Goal: Information Seeking & Learning: Learn about a topic

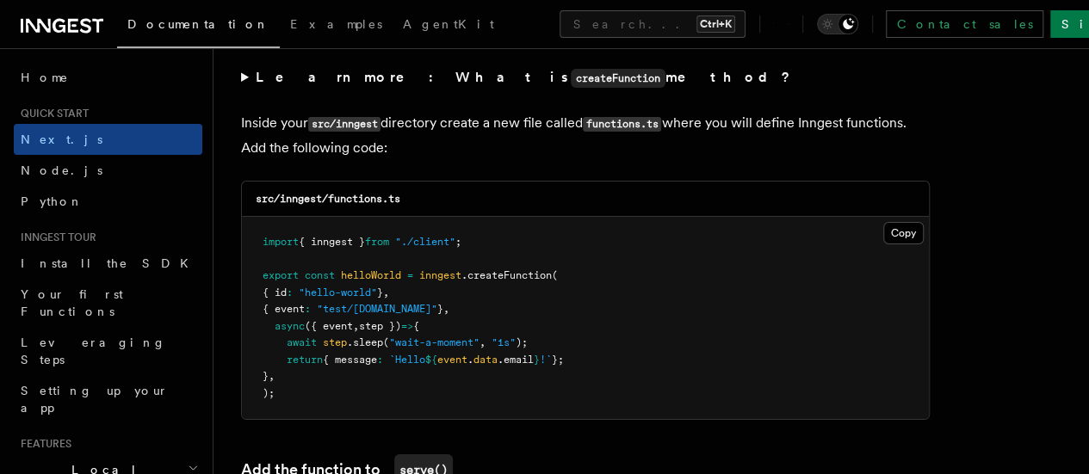
scroll to position [86, 0]
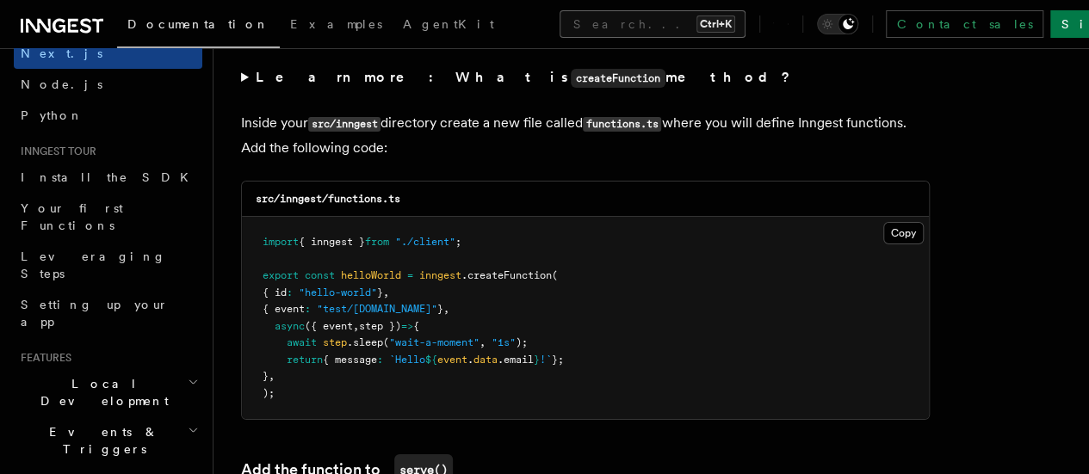
click at [560, 25] on button "Search... Ctrl+K" at bounding box center [653, 24] width 186 height 28
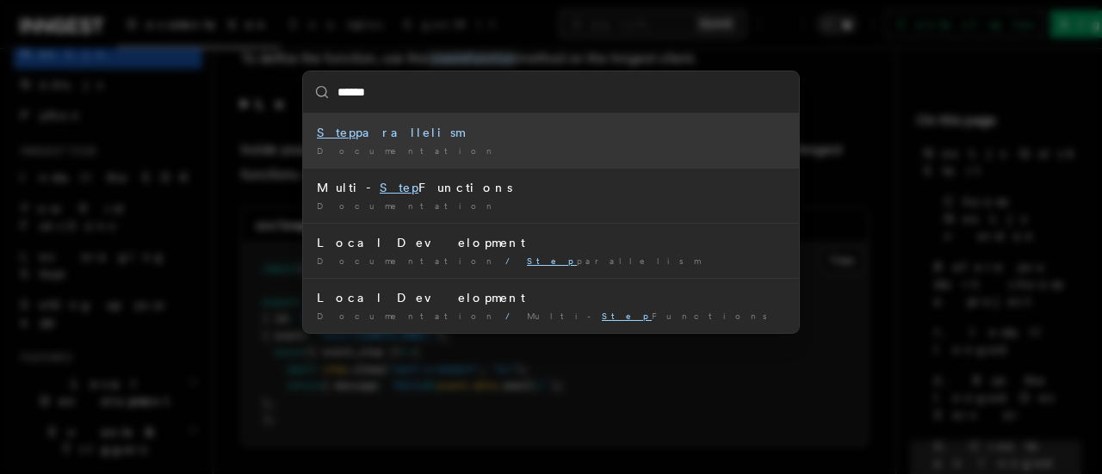
type input "*******"
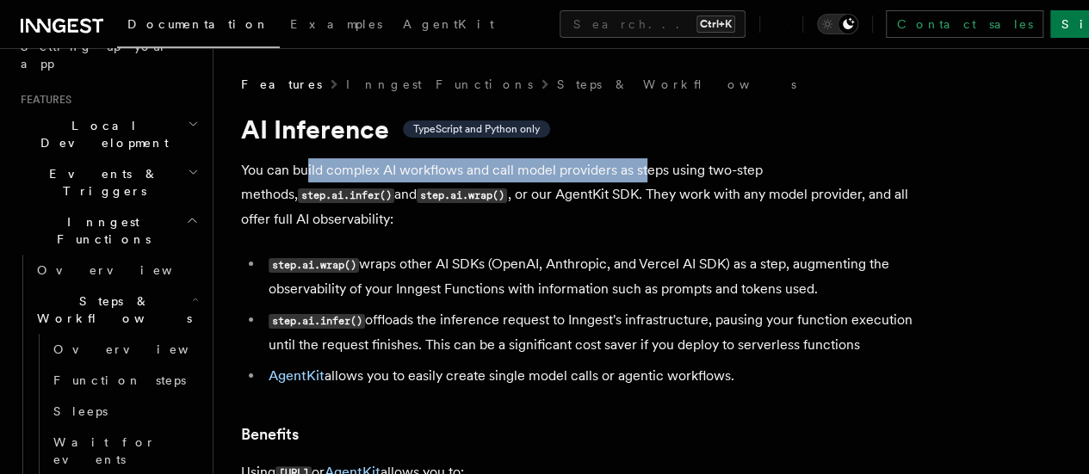
drag, startPoint x: 308, startPoint y: 168, endPoint x: 647, endPoint y: 176, distance: 339.3
click at [647, 176] on p "You can build complex AI workflows and call model providers as steps using two-…" at bounding box center [585, 194] width 689 height 73
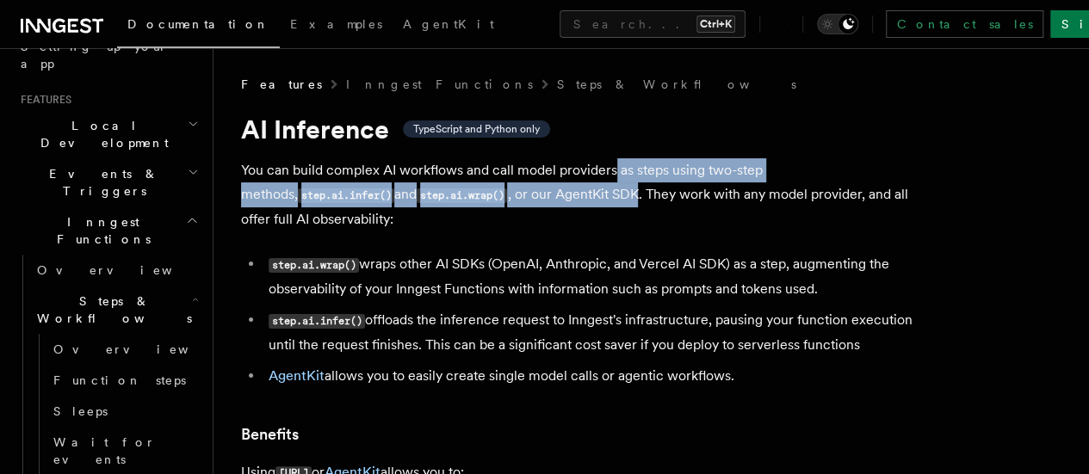
drag, startPoint x: 616, startPoint y: 177, endPoint x: 592, endPoint y: 201, distance: 34.1
click at [592, 201] on p "You can build complex AI workflows and call model providers as steps using two-…" at bounding box center [585, 194] width 689 height 73
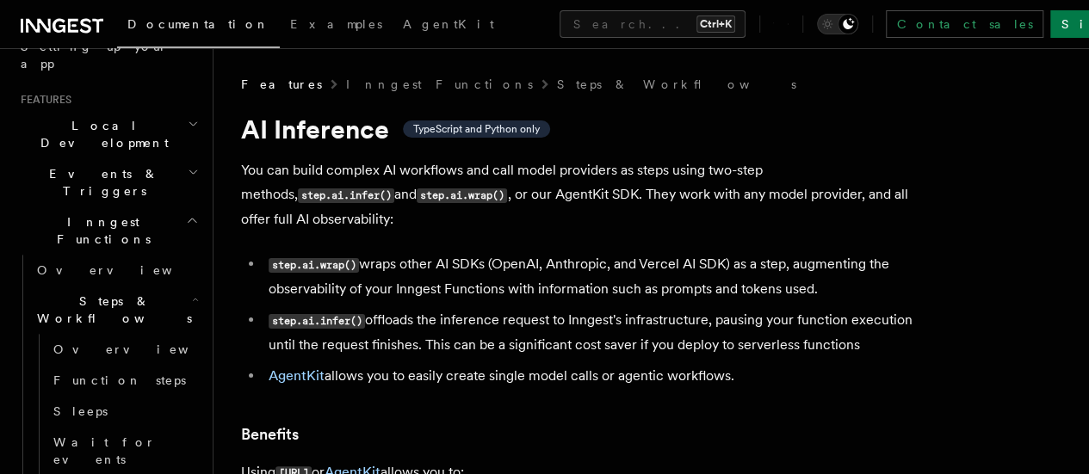
click at [570, 218] on p "You can build complex AI workflows and call model providers as steps using two-…" at bounding box center [585, 194] width 689 height 73
drag, startPoint x: 520, startPoint y: 197, endPoint x: 565, endPoint y: 196, distance: 44.8
click at [565, 196] on p "You can build complex AI workflows and call model providers as steps using two-…" at bounding box center [585, 194] width 689 height 73
click at [586, 199] on p "You can build complex AI workflows and call model providers as steps using two-…" at bounding box center [585, 194] width 689 height 73
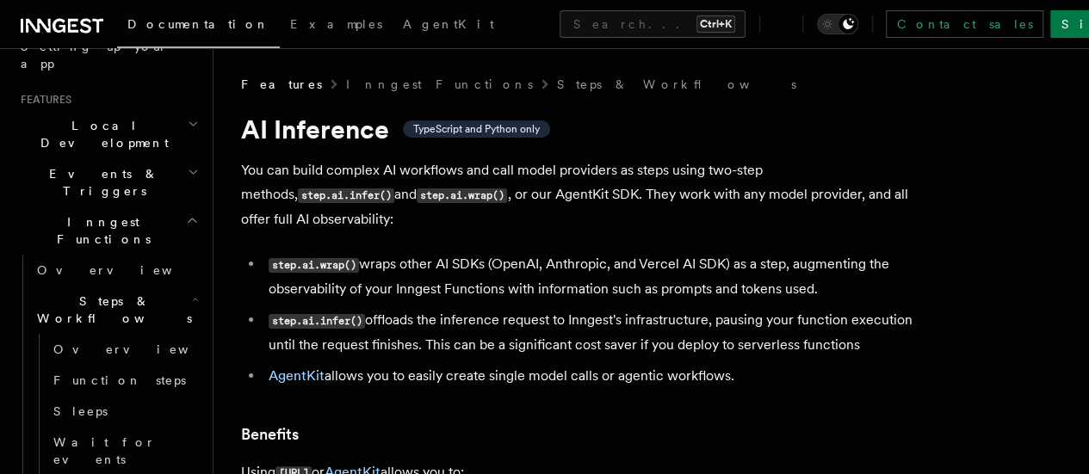
click at [647, 190] on p "You can build complex AI workflows and call model providers as steps using two-…" at bounding box center [585, 194] width 689 height 73
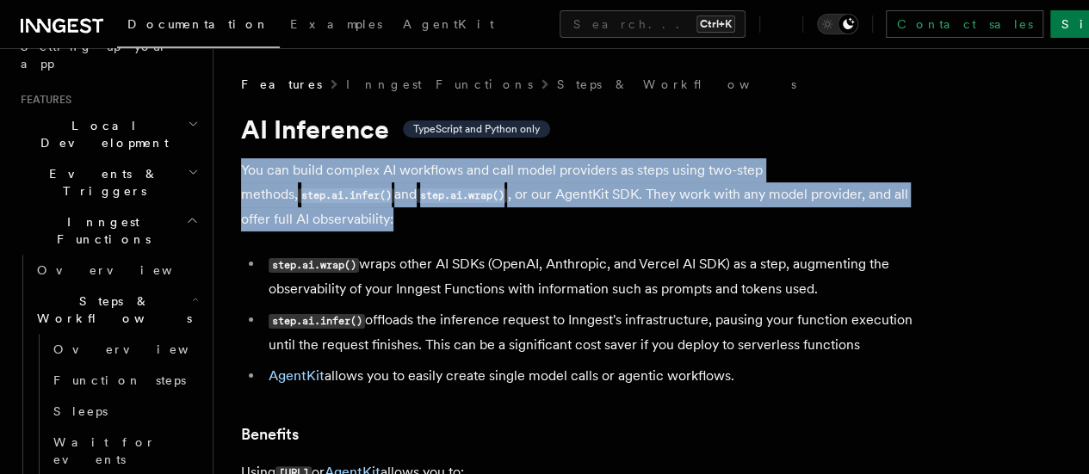
click at [647, 190] on p "You can build complex AI workflows and call model providers as steps using two-…" at bounding box center [585, 194] width 689 height 73
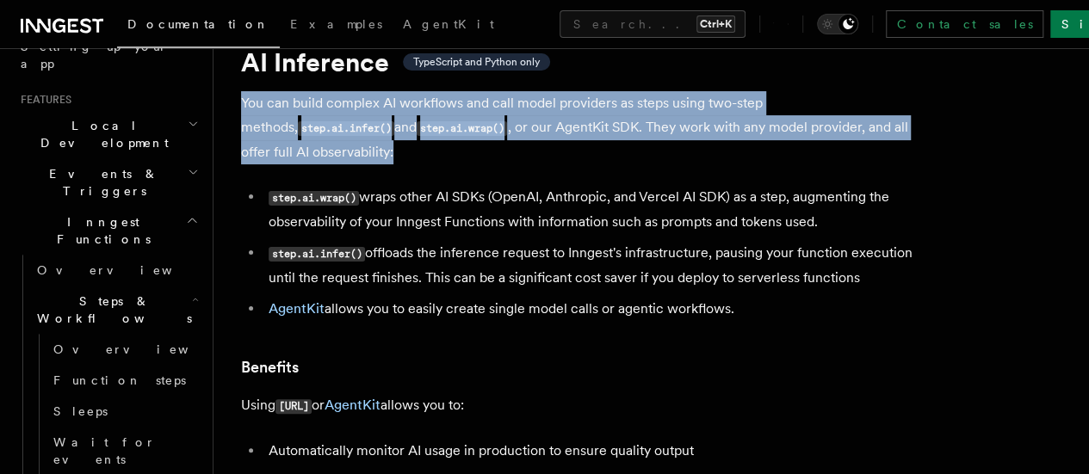
scroll to position [172, 0]
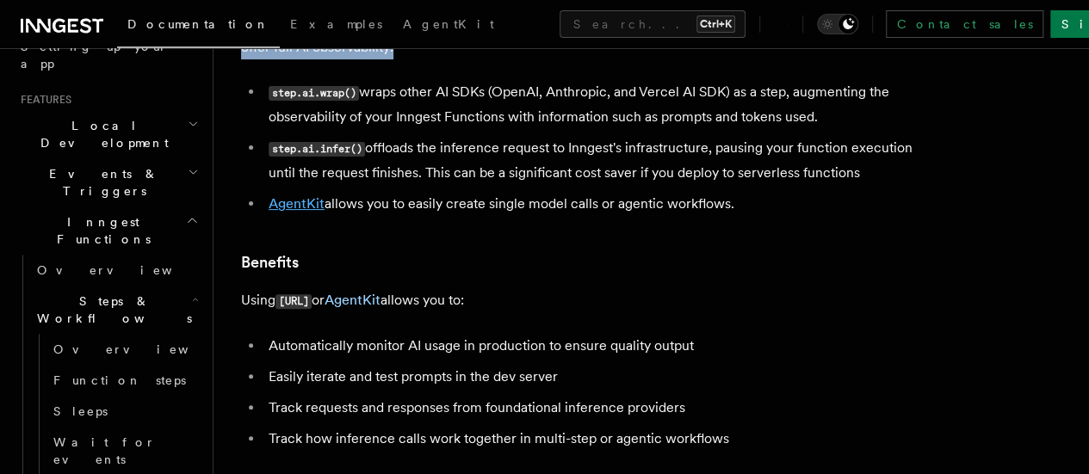
click at [295, 212] on link "AgentKit" at bounding box center [297, 203] width 56 height 16
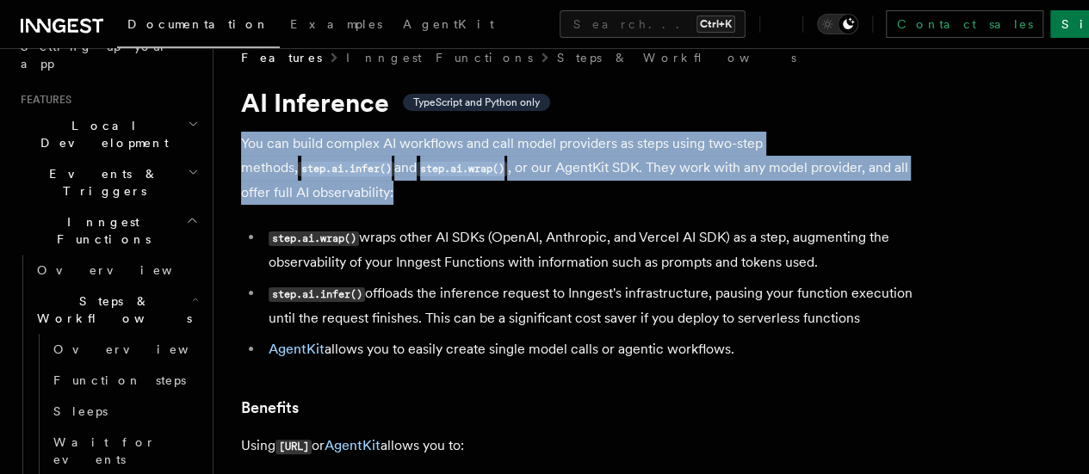
scroll to position [0, 0]
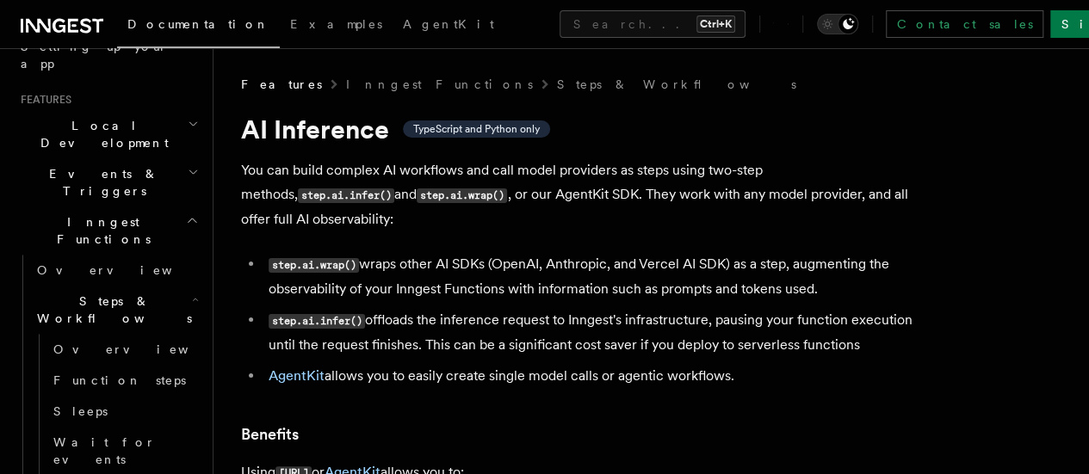
click at [642, 255] on li "step.ai.wrap() wraps other AI SDKs (OpenAI, Anthropic, and Vercel AI SDK) as a …" at bounding box center [596, 276] width 666 height 49
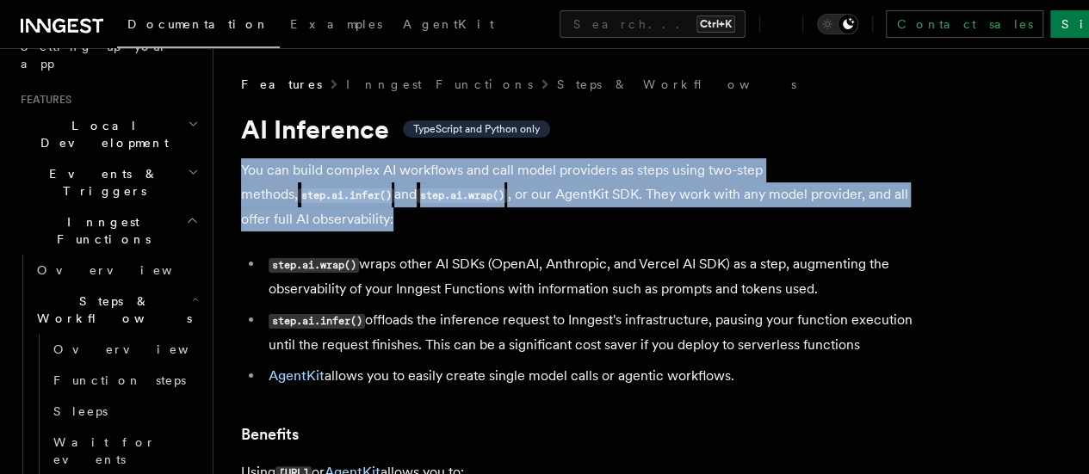
drag, startPoint x: 239, startPoint y: 169, endPoint x: 411, endPoint y: 220, distance: 178.7
click at [411, 220] on p "You can build complex AI workflows and call model providers as steps using two-…" at bounding box center [585, 194] width 689 height 73
drag, startPoint x: 411, startPoint y: 220, endPoint x: 245, endPoint y: 157, distance: 177.6
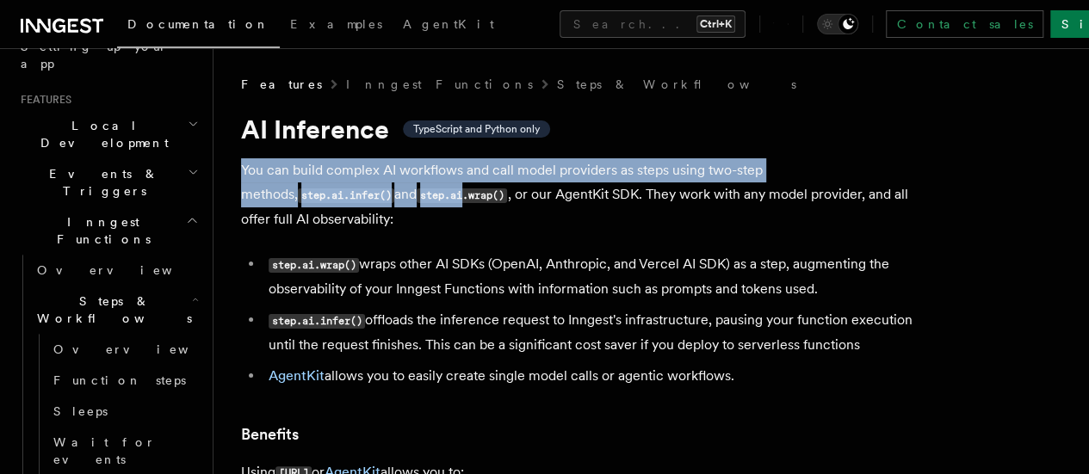
drag, startPoint x: 239, startPoint y: 164, endPoint x: 413, endPoint y: 206, distance: 179.0
click at [349, 192] on p "You can build complex AI workflows and call model providers as steps using two-…" at bounding box center [585, 194] width 689 height 73
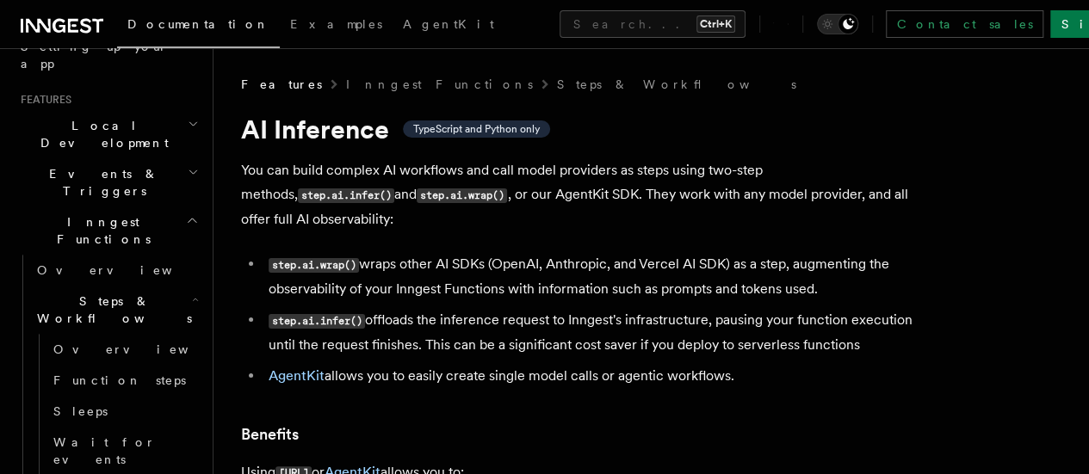
click at [349, 192] on p "You can build complex AI workflows and call model providers as steps using two-…" at bounding box center [585, 194] width 689 height 73
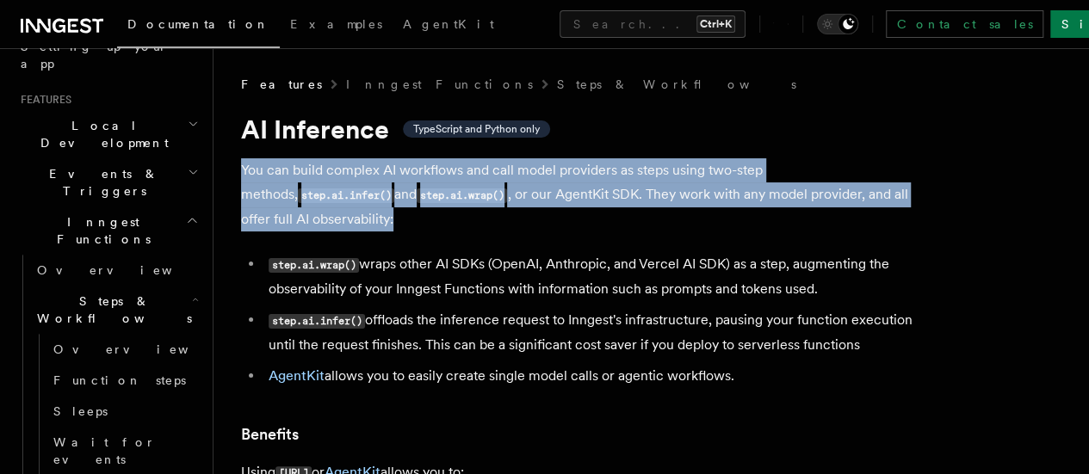
click at [343, 192] on p "You can build complex AI workflows and call model providers as steps using two-…" at bounding box center [585, 194] width 689 height 73
click at [298, 195] on code "step.ai.infer()" at bounding box center [346, 196] width 96 height 15
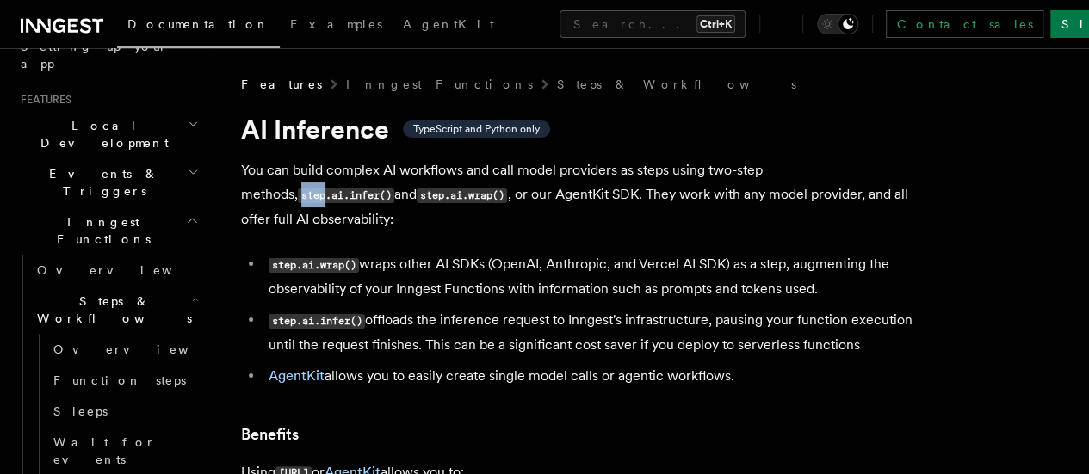
click at [298, 195] on code "step.ai.infer()" at bounding box center [346, 196] width 96 height 15
click at [298, 192] on code "step.ai.infer()" at bounding box center [346, 196] width 96 height 15
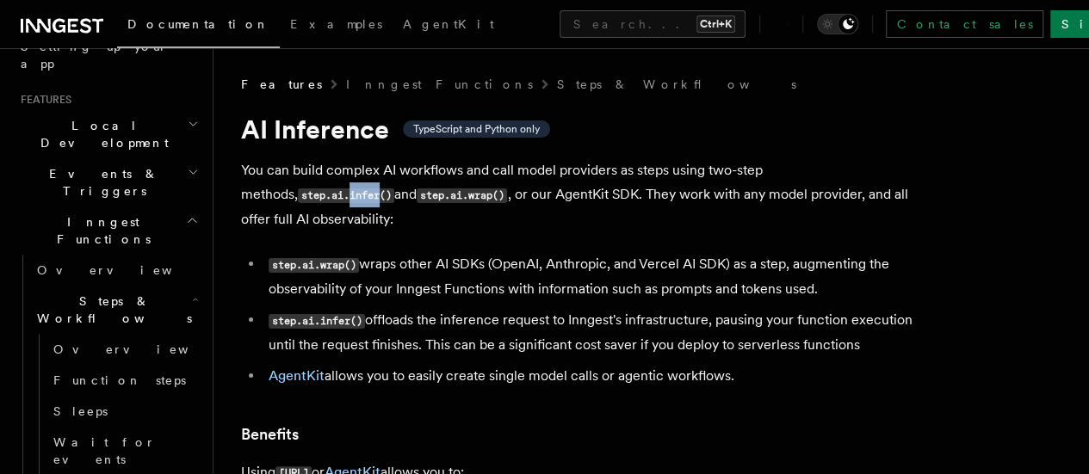
click at [327, 192] on code "step.ai.infer()" at bounding box center [346, 196] width 96 height 15
click at [332, 193] on code "step.ai.infer()" at bounding box center [346, 196] width 96 height 15
drag, startPoint x: 336, startPoint y: 193, endPoint x: 325, endPoint y: 193, distance: 11.2
click at [325, 193] on code "step.ai.infer()" at bounding box center [346, 196] width 96 height 15
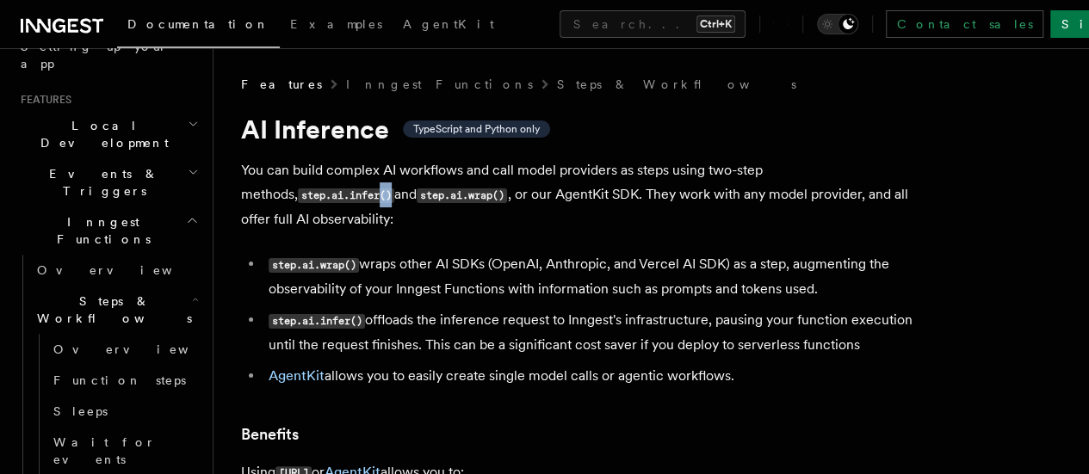
click at [325, 193] on code "step.ai.infer()" at bounding box center [346, 196] width 96 height 15
drag, startPoint x: 325, startPoint y: 193, endPoint x: 294, endPoint y: 192, distance: 31.0
click at [298, 192] on code "step.ai.infer()" at bounding box center [346, 196] width 96 height 15
drag, startPoint x: 286, startPoint y: 193, endPoint x: 275, endPoint y: 191, distance: 10.5
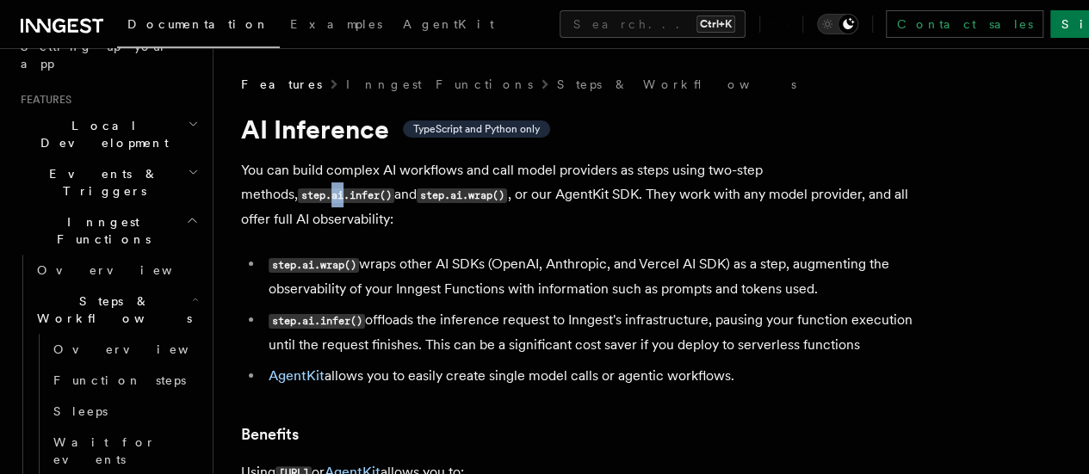
click at [298, 191] on code "step.ai.infer()" at bounding box center [346, 196] width 96 height 15
drag, startPoint x: 267, startPoint y: 191, endPoint x: 240, endPoint y: 188, distance: 26.9
click at [298, 194] on code "step.ai.infer()" at bounding box center [346, 196] width 96 height 15
drag, startPoint x: 242, startPoint y: 194, endPoint x: 339, endPoint y: 202, distance: 97.7
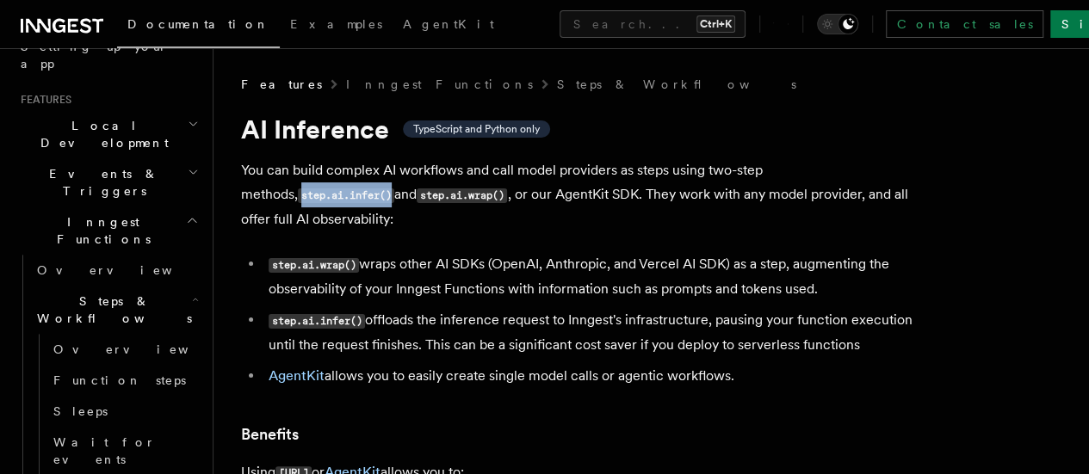
click at [339, 202] on p "You can build complex AI workflows and call model providers as steps using two-…" at bounding box center [585, 194] width 689 height 73
click at [338, 202] on code "step.ai.infer()" at bounding box center [346, 196] width 96 height 15
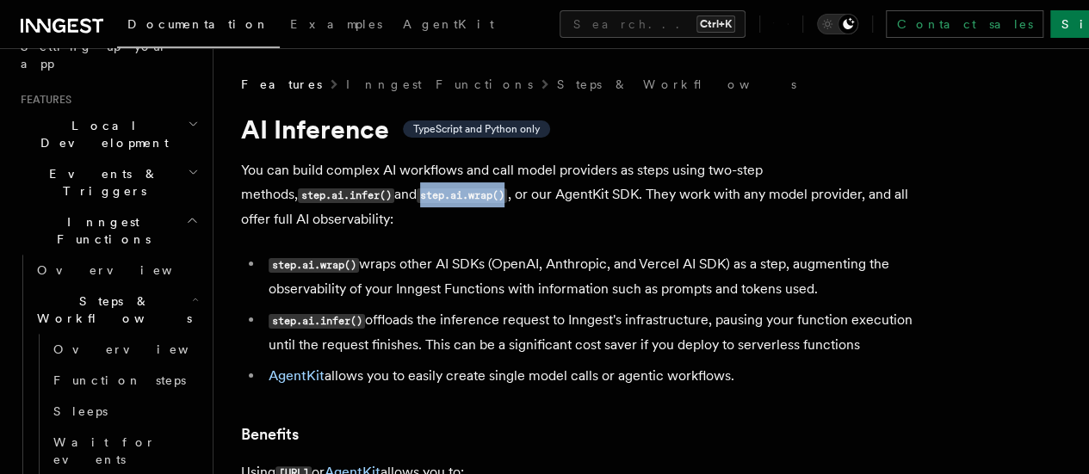
drag, startPoint x: 373, startPoint y: 195, endPoint x: 457, endPoint y: 204, distance: 84.8
click at [457, 204] on p "You can build complex AI workflows and call model providers as steps using two-…" at bounding box center [585, 194] width 689 height 73
click at [458, 206] on p "You can build complex AI workflows and call model providers as steps using two-…" at bounding box center [585, 194] width 689 height 73
drag, startPoint x: 466, startPoint y: 196, endPoint x: 804, endPoint y: 412, distance: 401.0
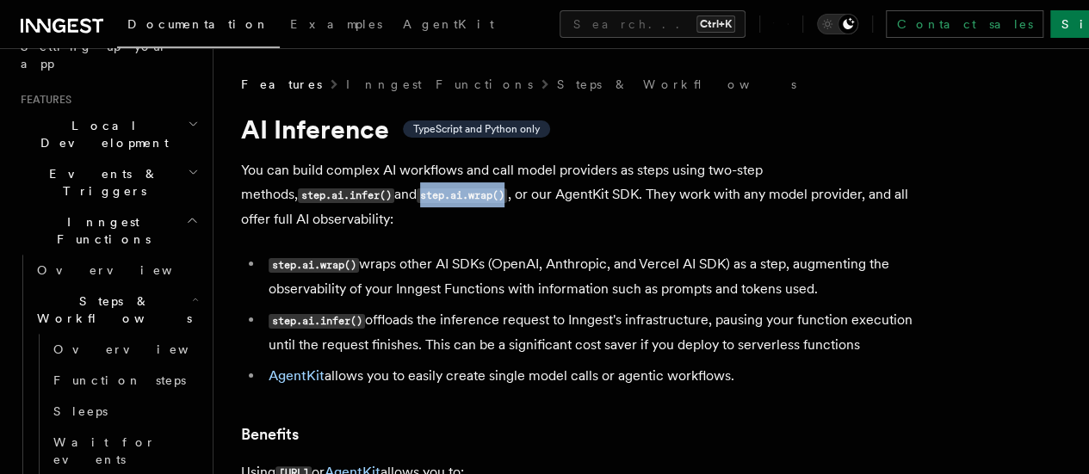
click at [733, 357] on li "step.ai.infer() offloads the inference request to Inngest's infrastructure, pau…" at bounding box center [596, 332] width 666 height 49
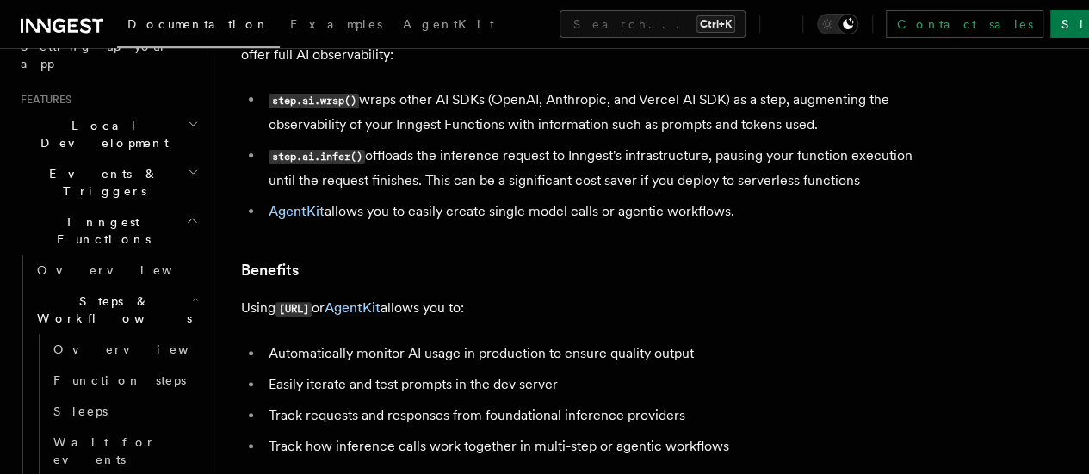
scroll to position [172, 0]
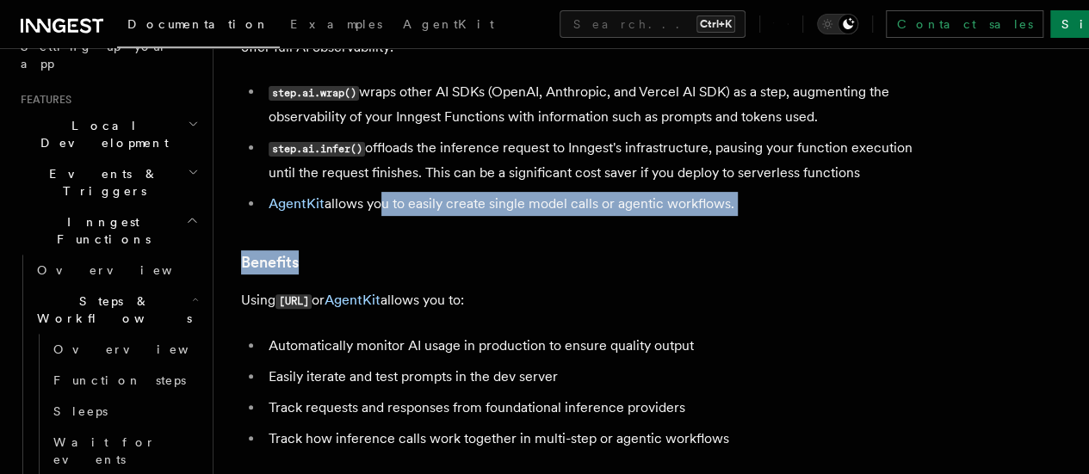
drag, startPoint x: 528, startPoint y: 292, endPoint x: 374, endPoint y: 242, distance: 162.0
click at [489, 216] on li "AgentKit allows you to easily create single model calls or agentic workflows." at bounding box center [596, 204] width 666 height 24
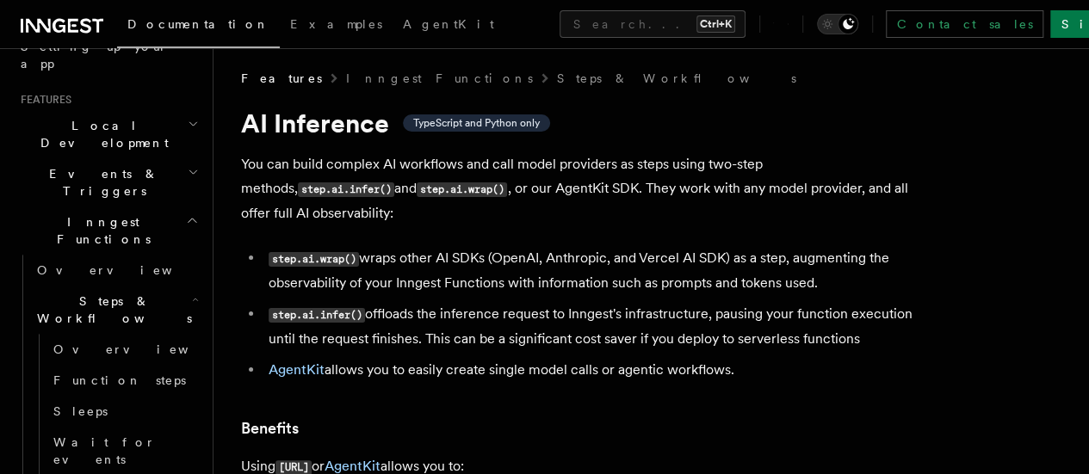
scroll to position [0, 0]
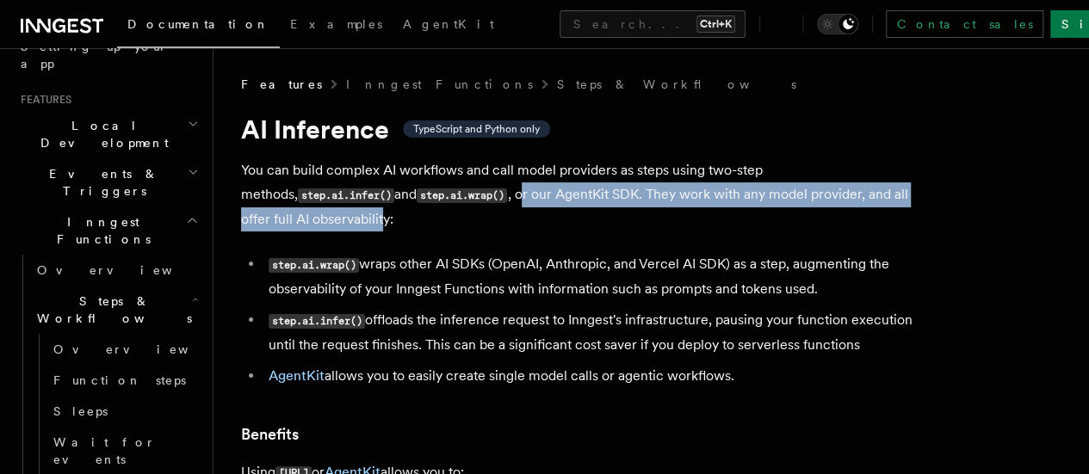
drag, startPoint x: 477, startPoint y: 192, endPoint x: 386, endPoint y: 216, distance: 94.4
click at [386, 216] on p "You can build complex AI workflows and call model providers as steps using two-…" at bounding box center [585, 194] width 689 height 73
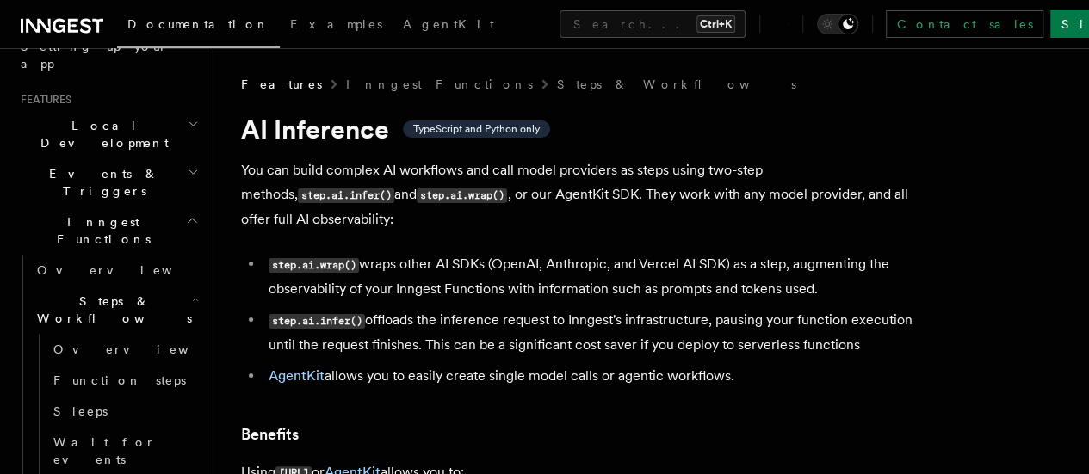
click at [386, 216] on p "You can build complex AI workflows and call model providers as steps using two-…" at bounding box center [585, 194] width 689 height 73
click at [399, 214] on p "You can build complex AI workflows and call model providers as steps using two-…" at bounding box center [585, 194] width 689 height 73
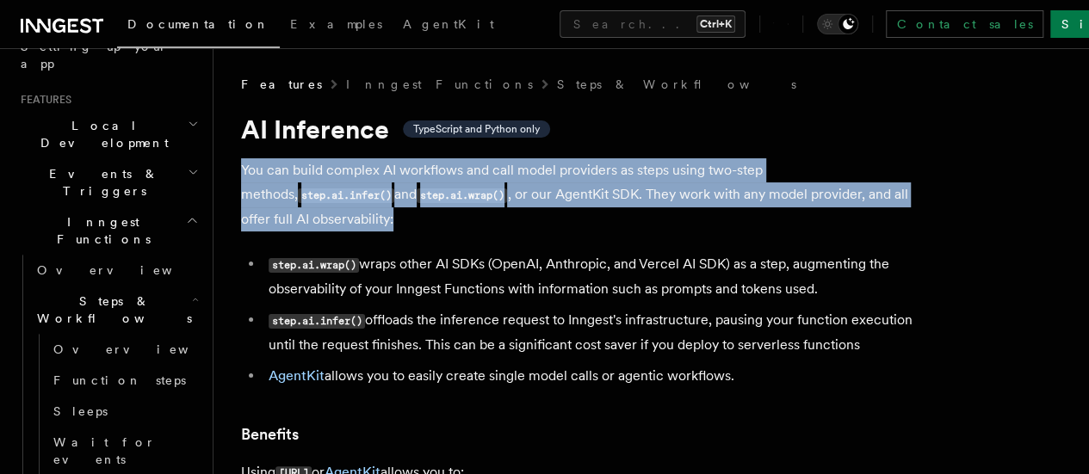
click at [399, 214] on p "You can build complex AI workflows and call model providers as steps using two-…" at bounding box center [585, 194] width 689 height 73
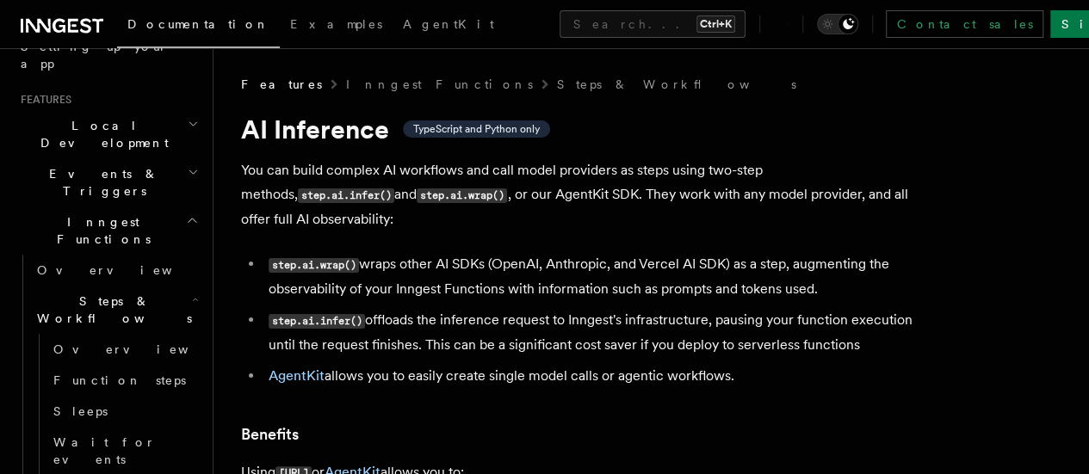
click at [363, 261] on li "step.ai.wrap() wraps other AI SDKs (OpenAI, Anthropic, and Vercel AI SDK) as a …" at bounding box center [596, 276] width 666 height 49
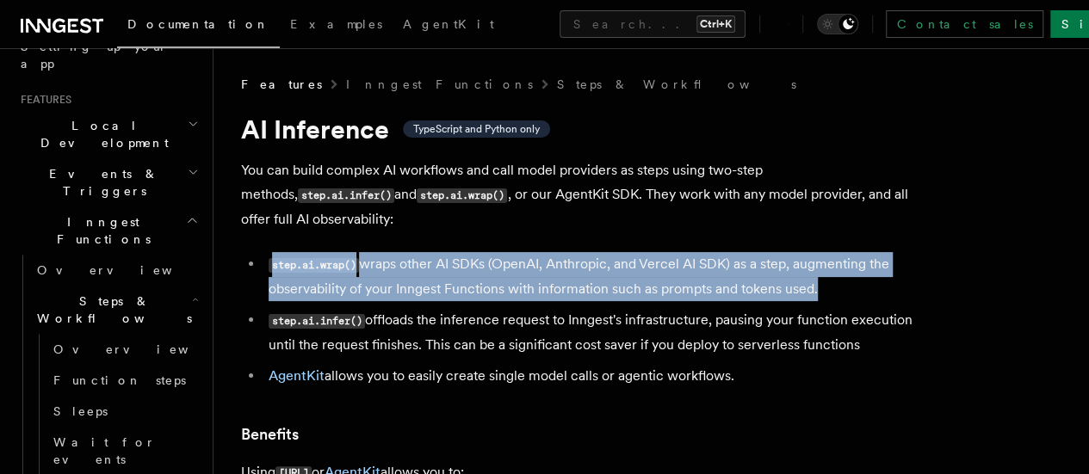
click at [363, 261] on li "step.ai.wrap() wraps other AI SDKs (OpenAI, Anthropic, and Vercel AI SDK) as a …" at bounding box center [596, 276] width 666 height 49
click at [388, 263] on li "step.ai.wrap() wraps other AI SDKs (OpenAI, Anthropic, and Vercel AI SDK) as a …" at bounding box center [596, 276] width 666 height 49
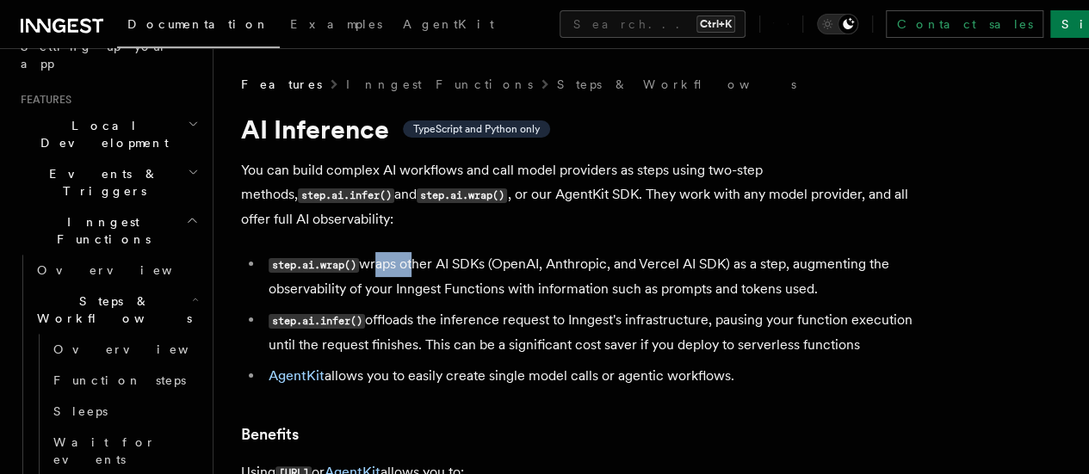
click at [388, 263] on li "step.ai.wrap() wraps other AI SDKs (OpenAI, Anthropic, and Vercel AI SDK) as a …" at bounding box center [596, 276] width 666 height 49
click at [415, 266] on li "step.ai.wrap() wraps other AI SDKs (OpenAI, Anthropic, and Vercel AI SDK) as a …" at bounding box center [596, 276] width 666 height 49
click at [458, 263] on li "step.ai.wrap() wraps other AI SDKs (OpenAI, Anthropic, and Vercel AI SDK) as a …" at bounding box center [596, 276] width 666 height 49
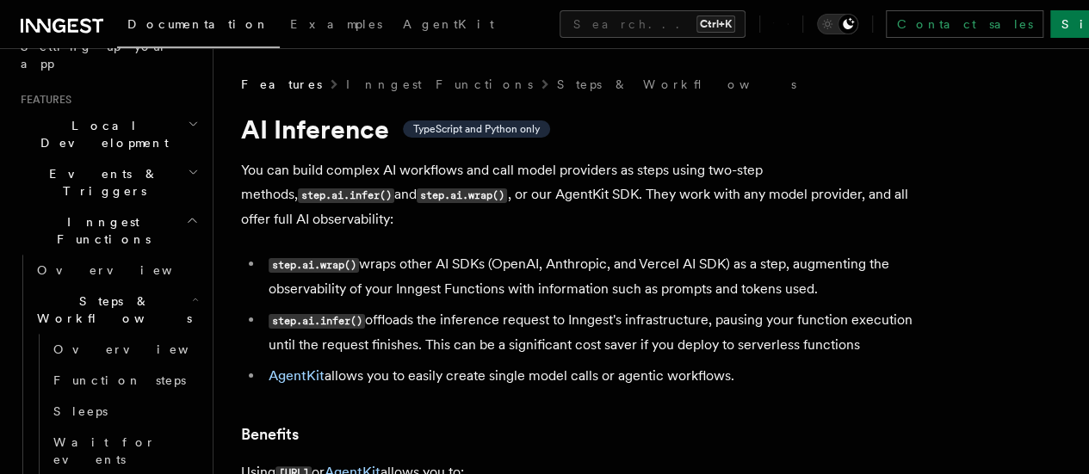
click at [520, 263] on li "step.ai.wrap() wraps other AI SDKs (OpenAI, Anthropic, and Vercel AI SDK) as a …" at bounding box center [596, 276] width 666 height 49
click at [575, 263] on li "step.ai.wrap() wraps other AI SDKs (OpenAI, Anthropic, and Vercel AI SDK) as a …" at bounding box center [596, 276] width 666 height 49
drag, startPoint x: 637, startPoint y: 268, endPoint x: 777, endPoint y: 268, distance: 139.5
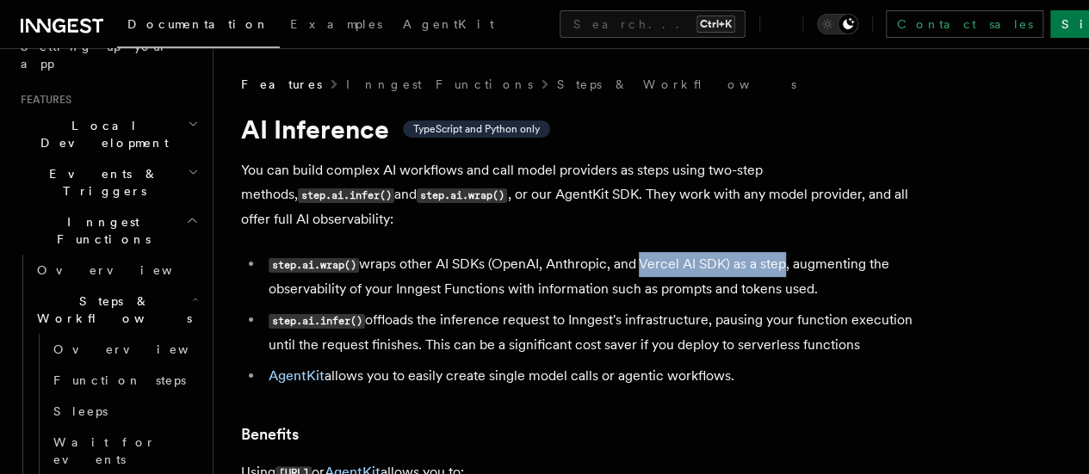
click at [777, 268] on li "step.ai.wrap() wraps other AI SDKs (OpenAI, Anthropic, and Vercel AI SDK) as a …" at bounding box center [596, 276] width 666 height 49
click at [787, 267] on li "step.ai.wrap() wraps other AI SDKs (OpenAI, Anthropic, and Vercel AI SDK) as a …" at bounding box center [596, 276] width 666 height 49
drag, startPoint x: 418, startPoint y: 266, endPoint x: 449, endPoint y: 271, distance: 31.4
click at [449, 271] on li "step.ai.wrap() wraps other AI SDKs (OpenAI, Anthropic, and Vercel AI SDK) as a …" at bounding box center [596, 276] width 666 height 49
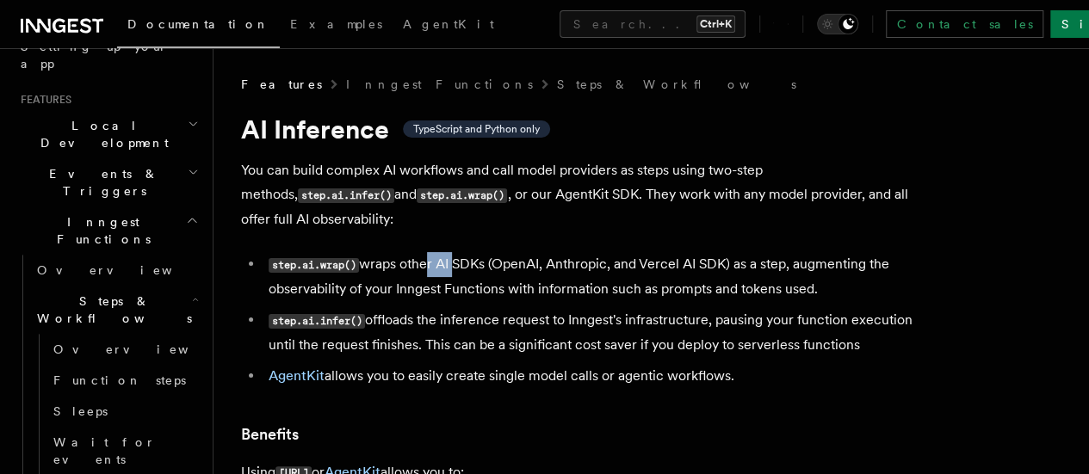
click at [427, 271] on li "step.ai.wrap() wraps other AI SDKs (OpenAI, Anthropic, and Vercel AI SDK) as a …" at bounding box center [596, 276] width 666 height 49
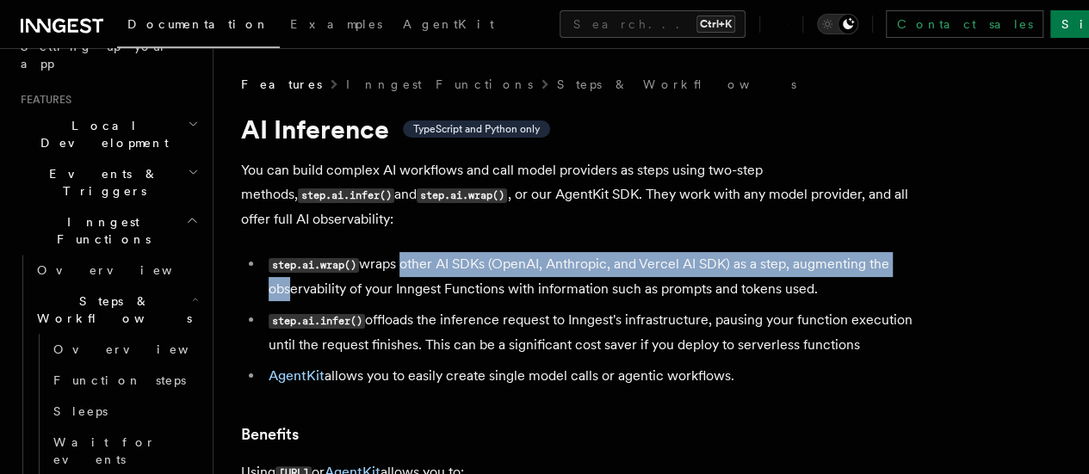
drag, startPoint x: 396, startPoint y: 268, endPoint x: 372, endPoint y: 287, distance: 30.7
click at [373, 287] on li "step.ai.wrap() wraps other AI SDKs (OpenAI, Anthropic, and Vercel AI SDK) as a …" at bounding box center [596, 276] width 666 height 49
click at [313, 291] on li "step.ai.wrap() wraps other AI SDKs (OpenAI, Anthropic, and Vercel AI SDK) as a …" at bounding box center [596, 276] width 666 height 49
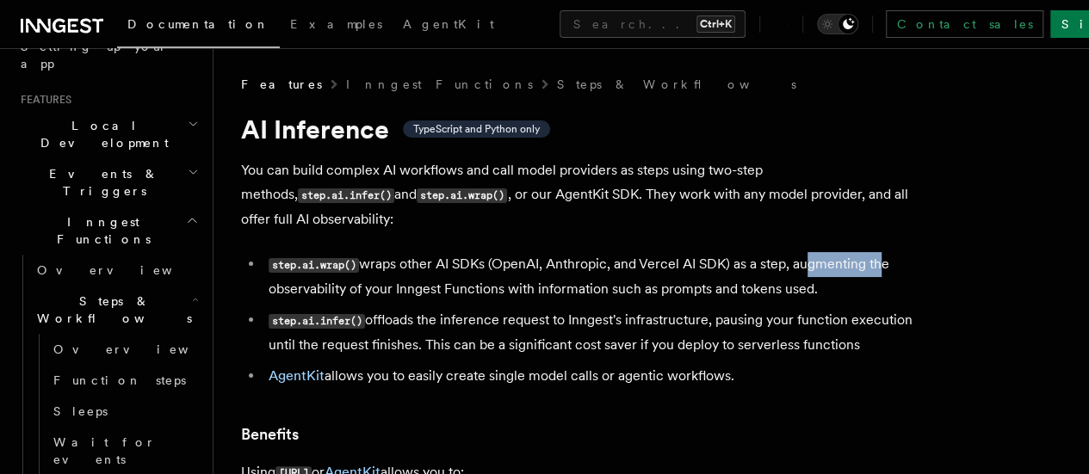
click at [313, 291] on li "step.ai.wrap() wraps other AI SDKs (OpenAI, Anthropic, and Vercel AI SDK) as a …" at bounding box center [596, 276] width 666 height 49
drag, startPoint x: 354, startPoint y: 288, endPoint x: 474, endPoint y: 309, distance: 121.4
click at [523, 301] on li "step.ai.wrap() wraps other AI SDKs (OpenAI, Anthropic, and Vercel AI SDK) as a …" at bounding box center [596, 276] width 666 height 49
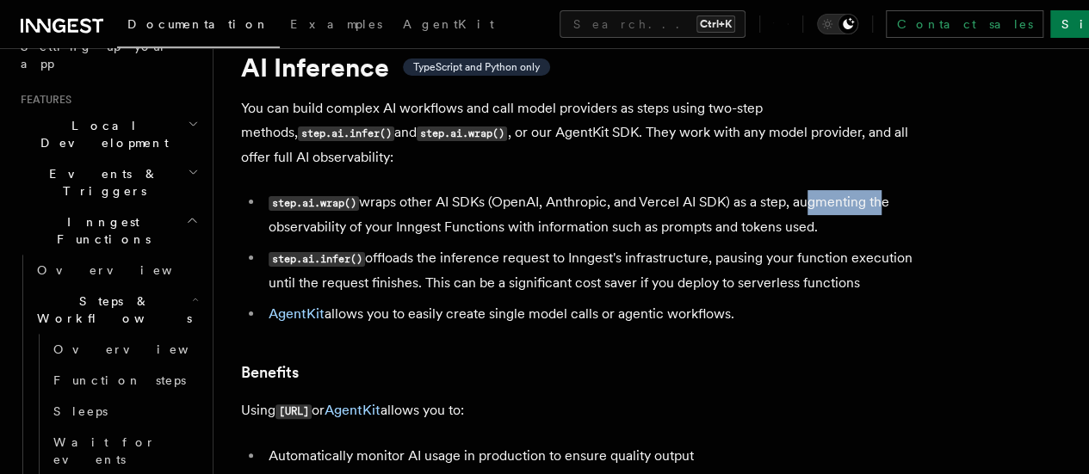
scroll to position [86, 0]
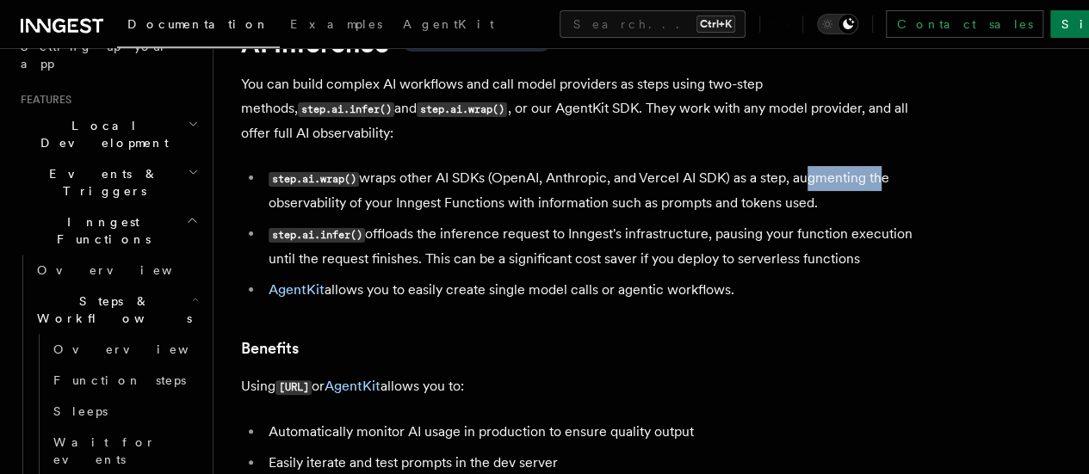
drag, startPoint x: 393, startPoint y: 268, endPoint x: 668, endPoint y: 307, distance: 278.3
click at [668, 271] on li "step.ai.infer() offloads the inference request to Inngest's infrastructure, pau…" at bounding box center [596, 246] width 666 height 49
click at [616, 271] on li "step.ai.infer() offloads the inference request to Inngest's infrastructure, pau…" at bounding box center [596, 246] width 666 height 49
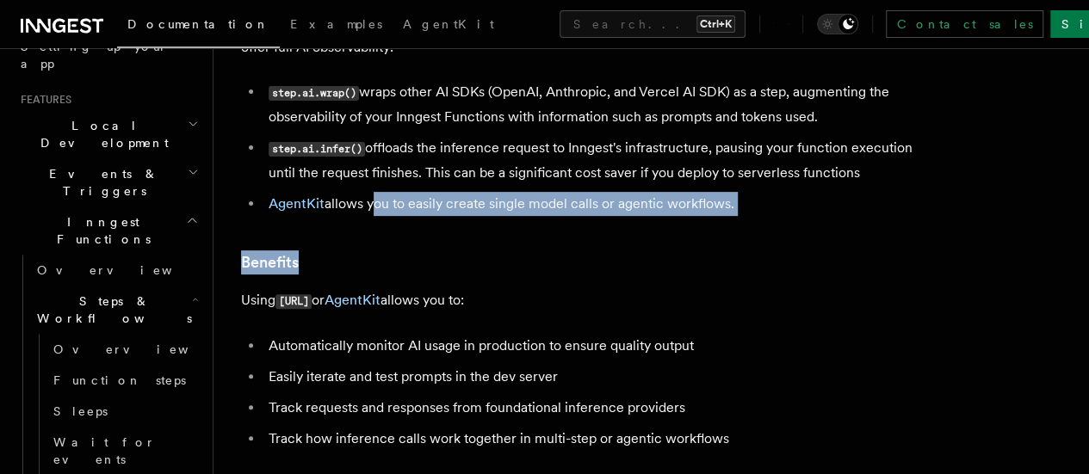
drag, startPoint x: 370, startPoint y: 261, endPoint x: 523, endPoint y: 269, distance: 153.5
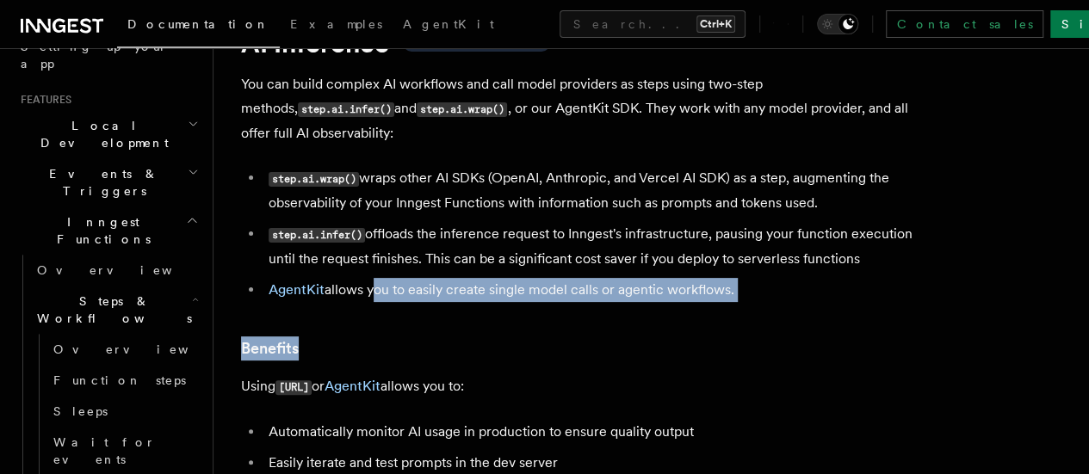
scroll to position [0, 0]
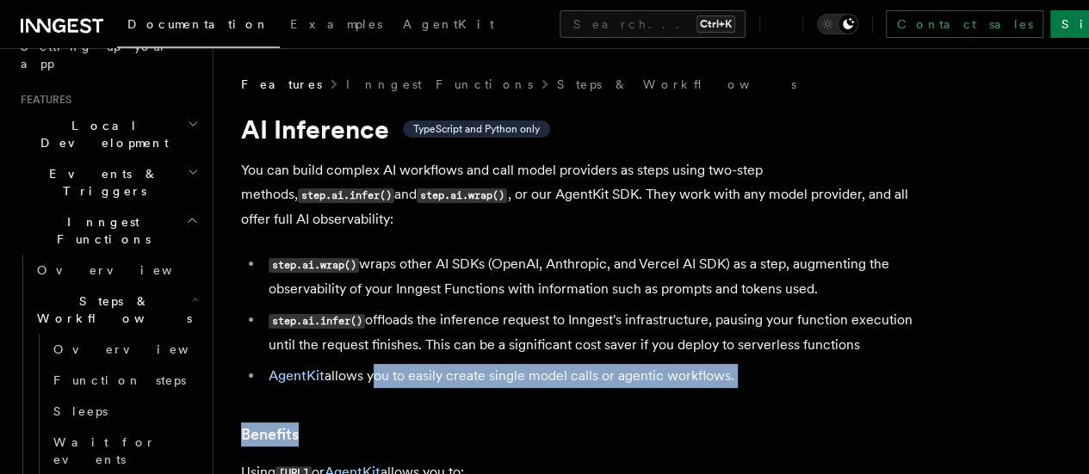
drag, startPoint x: 263, startPoint y: 263, endPoint x: 350, endPoint y: 316, distance: 101.6
click at [350, 301] on li "step.ai.wrap() wraps other AI SDKs (OpenAI, Anthropic, and Vercel AI SDK) as a …" at bounding box center [596, 276] width 666 height 49
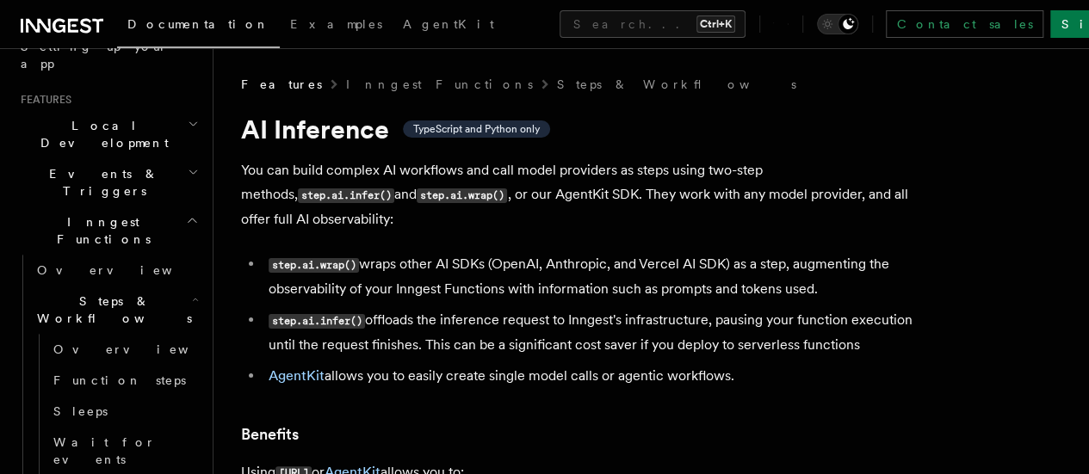
drag, startPoint x: 357, startPoint y: 315, endPoint x: 269, endPoint y: 260, distance: 104.4
click at [269, 260] on li "step.ai.wrap() wraps other AI SDKs (OpenAI, Anthropic, and Vercel AI SDK) as a …" at bounding box center [596, 276] width 666 height 49
click at [269, 261] on code "step.ai.wrap()" at bounding box center [314, 265] width 90 height 15
drag, startPoint x: 266, startPoint y: 262, endPoint x: 358, endPoint y: 312, distance: 104.8
click at [358, 301] on li "step.ai.wrap() wraps other AI SDKs (OpenAI, Anthropic, and Vercel AI SDK) as a …" at bounding box center [596, 276] width 666 height 49
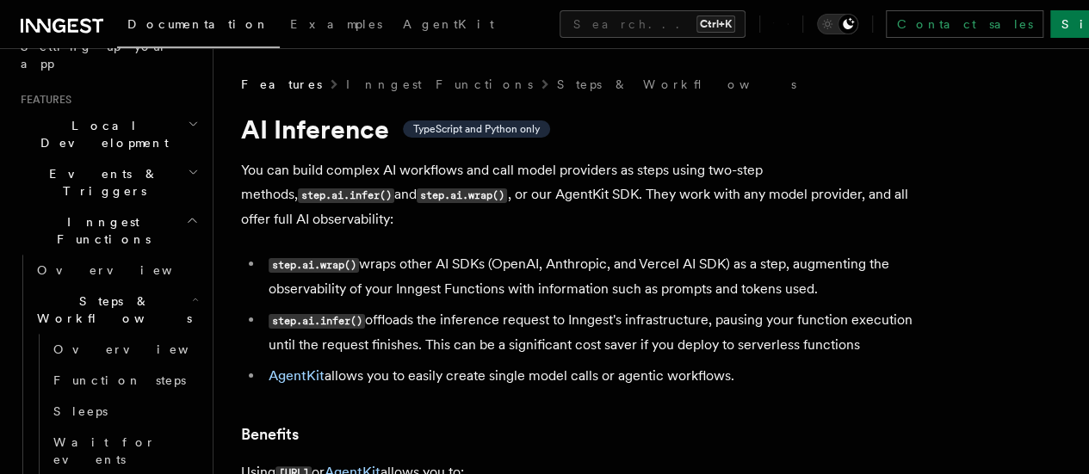
click at [358, 301] on li "step.ai.wrap() wraps other AI SDKs (OpenAI, Anthropic, and Vercel AI SDK) as a …" at bounding box center [596, 276] width 666 height 49
drag, startPoint x: 365, startPoint y: 313, endPoint x: 263, endPoint y: 259, distance: 115.2
click at [263, 259] on li "step.ai.wrap() wraps other AI SDKs (OpenAI, Anthropic, and Vercel AI SDK) as a …" at bounding box center [596, 276] width 666 height 49
click at [270, 265] on code "step.ai.wrap()" at bounding box center [314, 265] width 90 height 15
drag, startPoint x: 260, startPoint y: 259, endPoint x: 372, endPoint y: 313, distance: 124.0
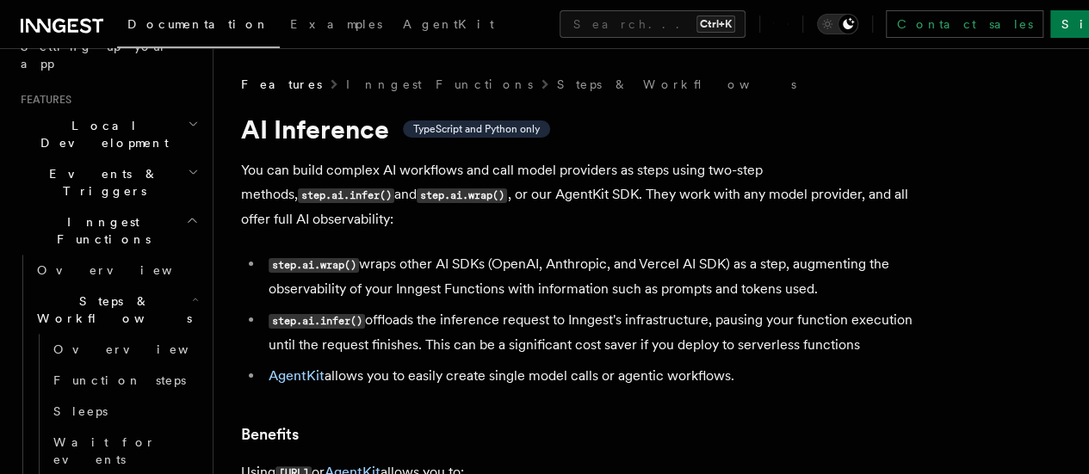
click at [372, 313] on ul "step.ai.wrap() wraps other AI SDKs (OpenAI, Anthropic, and Vercel AI SDK) as a …" at bounding box center [585, 320] width 689 height 136
click at [356, 301] on li "step.ai.wrap() wraps other AI SDKs (OpenAI, Anthropic, and Vercel AI SDK) as a …" at bounding box center [596, 276] width 666 height 49
drag, startPoint x: 348, startPoint y: 307, endPoint x: 273, endPoint y: 263, distance: 86.8
click at [273, 263] on li "step.ai.wrap() wraps other AI SDKs (OpenAI, Anthropic, and Vercel AI SDK) as a …" at bounding box center [596, 276] width 666 height 49
click at [273, 264] on code "step.ai.wrap()" at bounding box center [314, 265] width 90 height 15
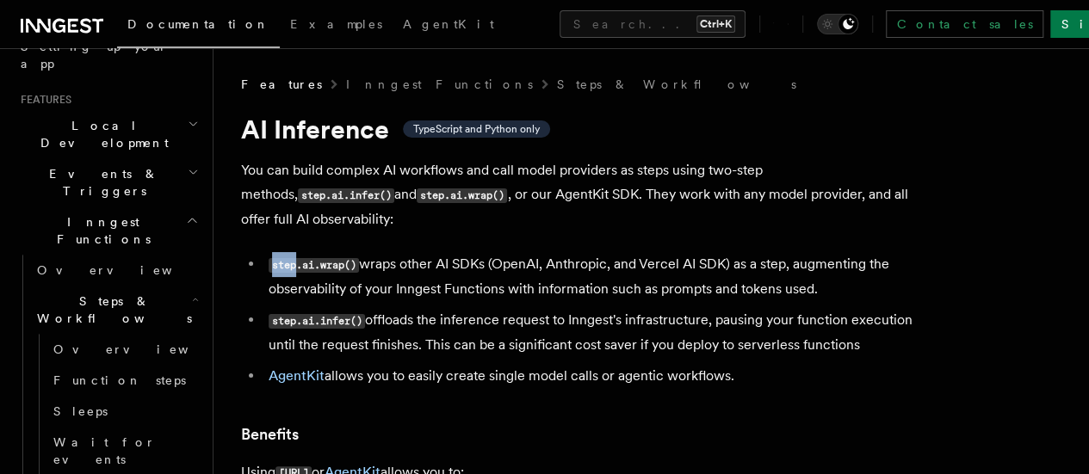
click at [278, 271] on code "step.ai.wrap()" at bounding box center [314, 265] width 90 height 15
click at [272, 272] on code "step.ai.wrap()" at bounding box center [314, 265] width 90 height 15
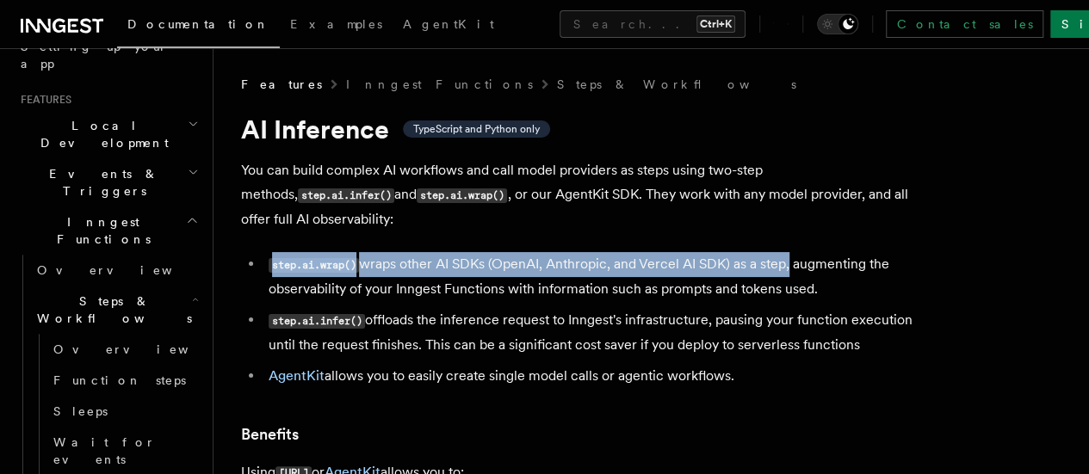
drag, startPoint x: 271, startPoint y: 263, endPoint x: 783, endPoint y: 266, distance: 512.3
click at [783, 266] on li "step.ai.wrap() wraps other AI SDKs (OpenAI, Anthropic, and Vercel AI SDK) as a …" at bounding box center [596, 276] width 666 height 49
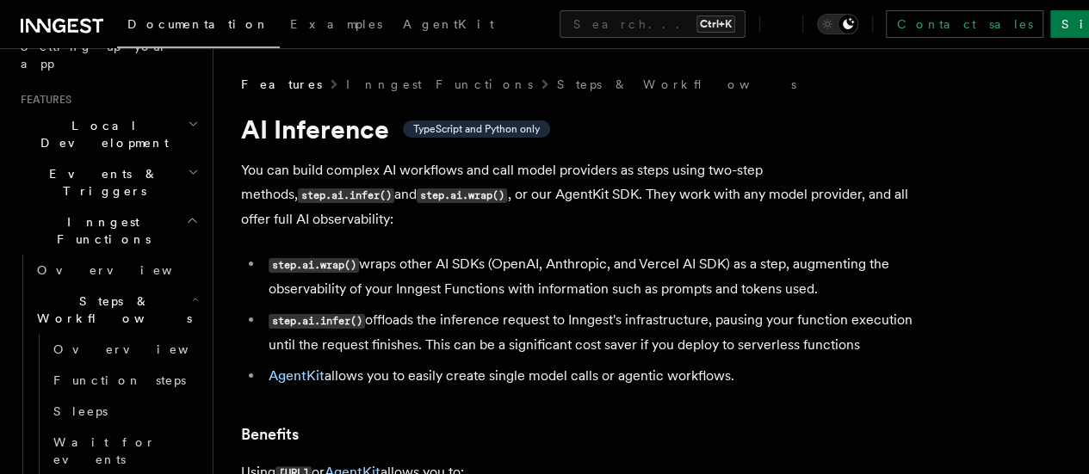
click at [523, 344] on li "step.ai.infer() offloads the inference request to Inngest's infrastructure, pau…" at bounding box center [596, 332] width 666 height 49
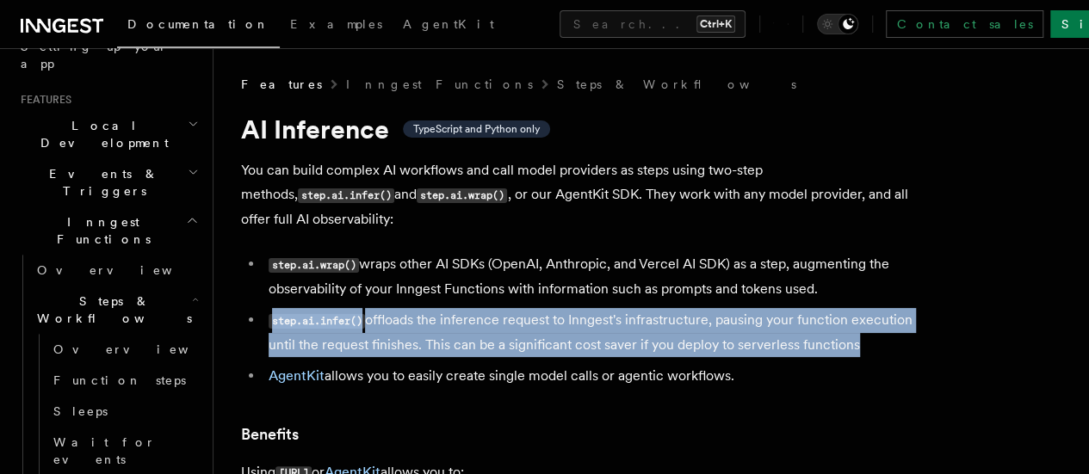
click at [523, 344] on li "step.ai.infer() offloads the inference request to Inngest's infrastructure, pau…" at bounding box center [596, 332] width 666 height 49
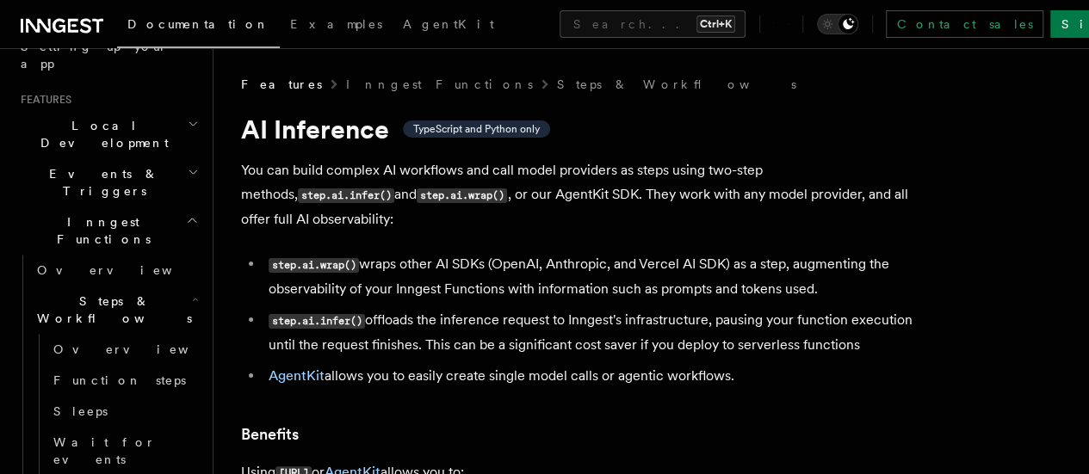
click at [508, 388] on li "AgentKit allows you to easily create single model calls or agentic workflows." at bounding box center [596, 376] width 666 height 24
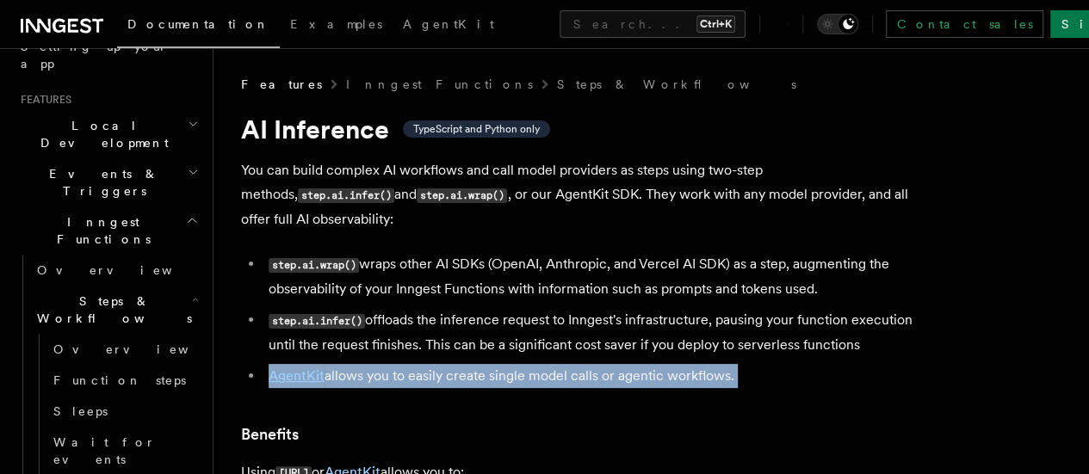
click at [508, 388] on li "AgentKit allows you to easily create single model calls or agentic workflows." at bounding box center [596, 376] width 666 height 24
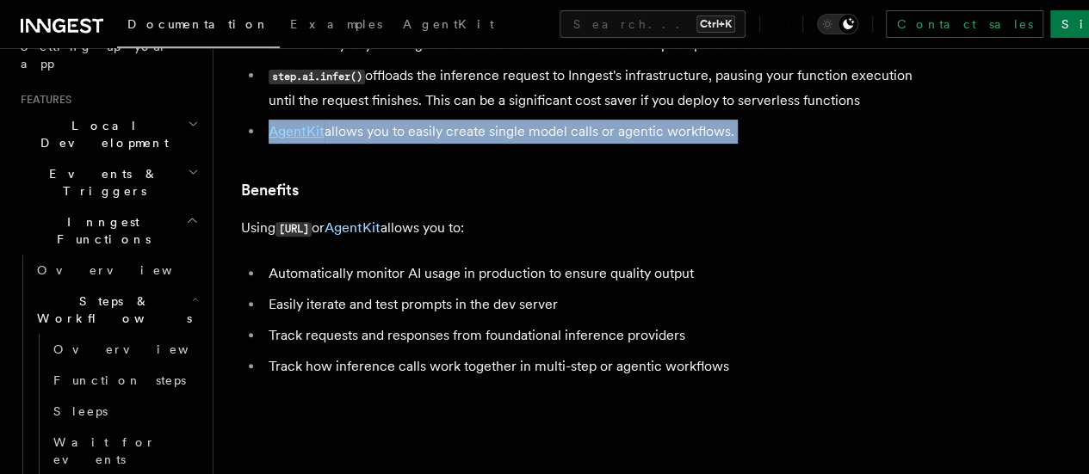
scroll to position [344, 0]
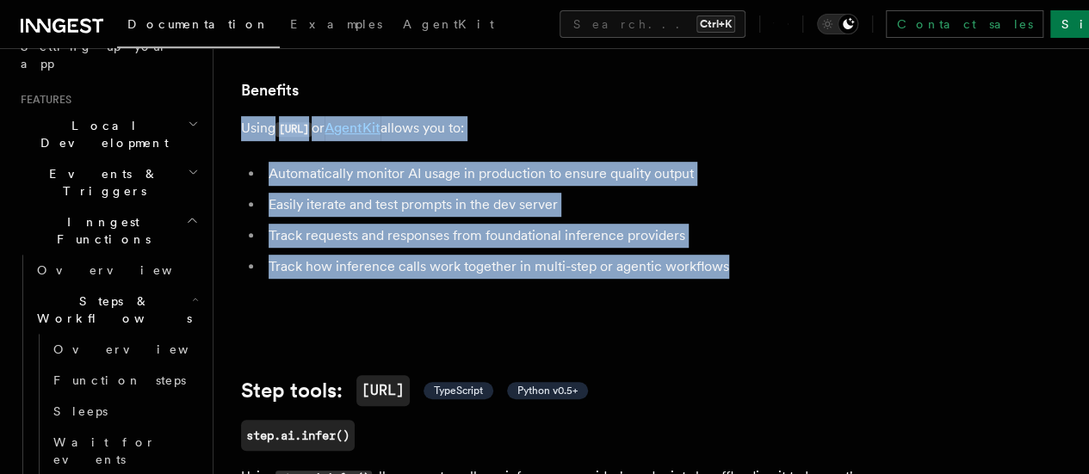
drag, startPoint x: 243, startPoint y: 182, endPoint x: 747, endPoint y: 323, distance: 523.9
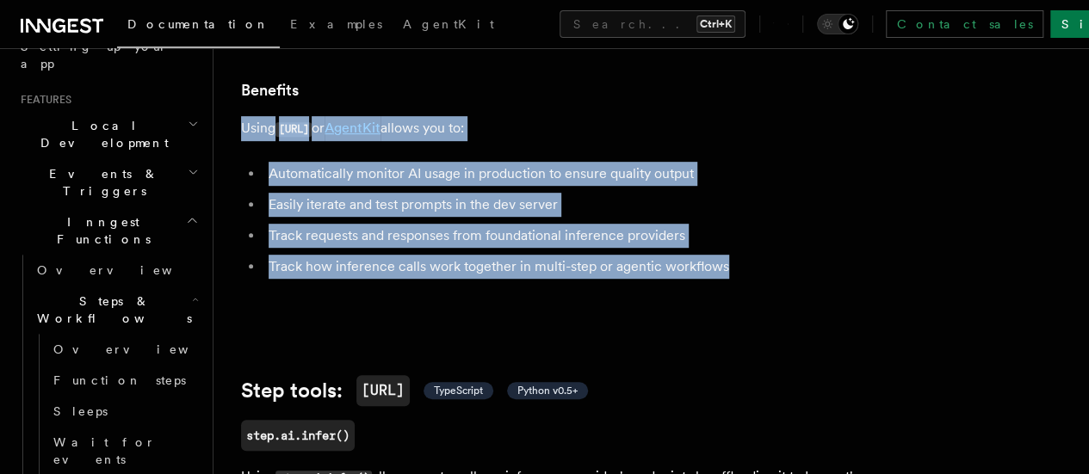
drag, startPoint x: 768, startPoint y: 333, endPoint x: 296, endPoint y: 116, distance: 519.3
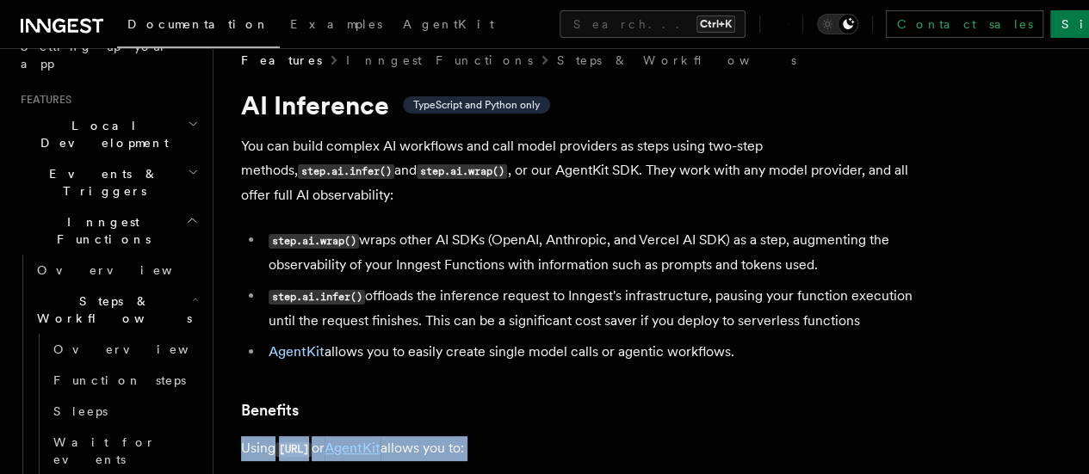
scroll to position [0, 0]
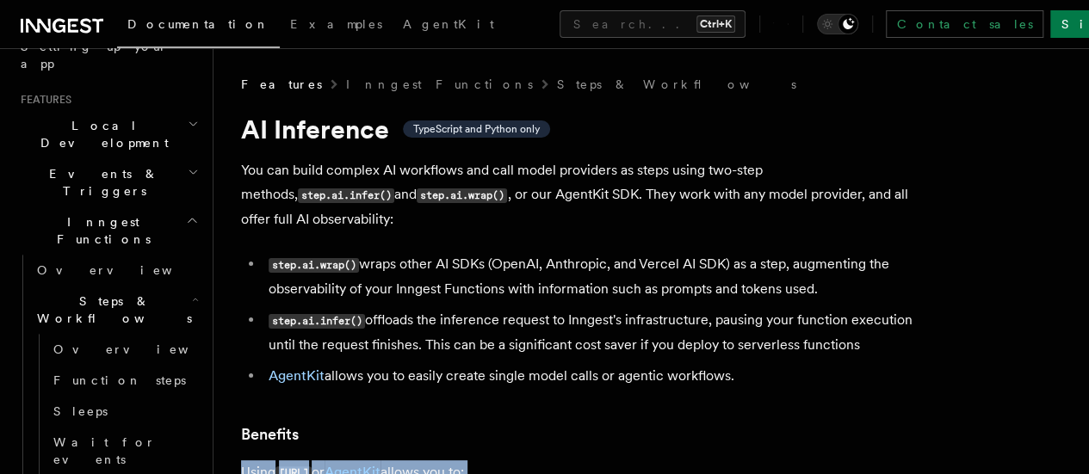
drag, startPoint x: 231, startPoint y: 121, endPoint x: 760, endPoint y: 414, distance: 605.0
